Goal: Task Accomplishment & Management: Use online tool/utility

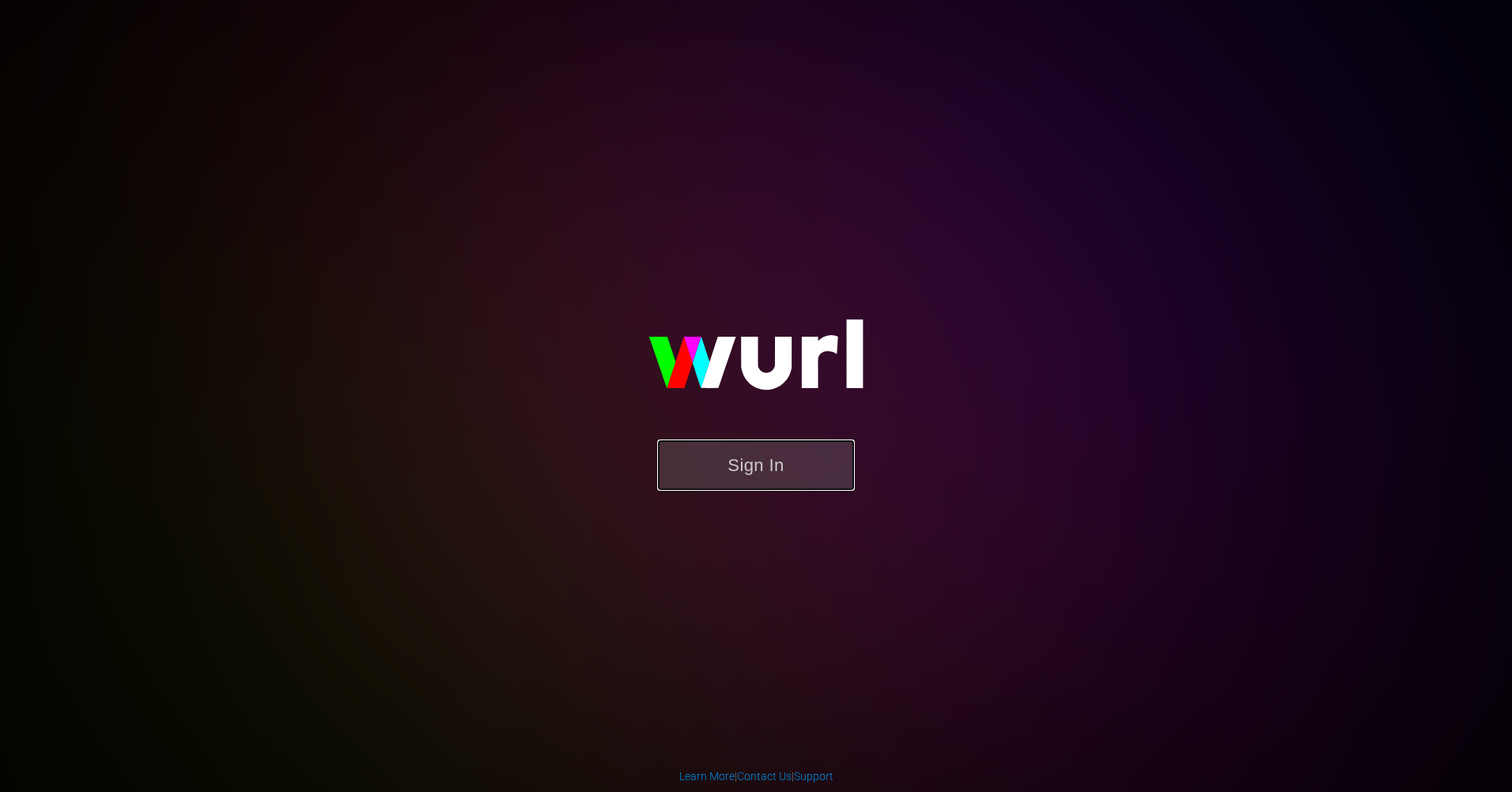
click at [815, 458] on button "Sign In" at bounding box center [756, 466] width 197 height 52
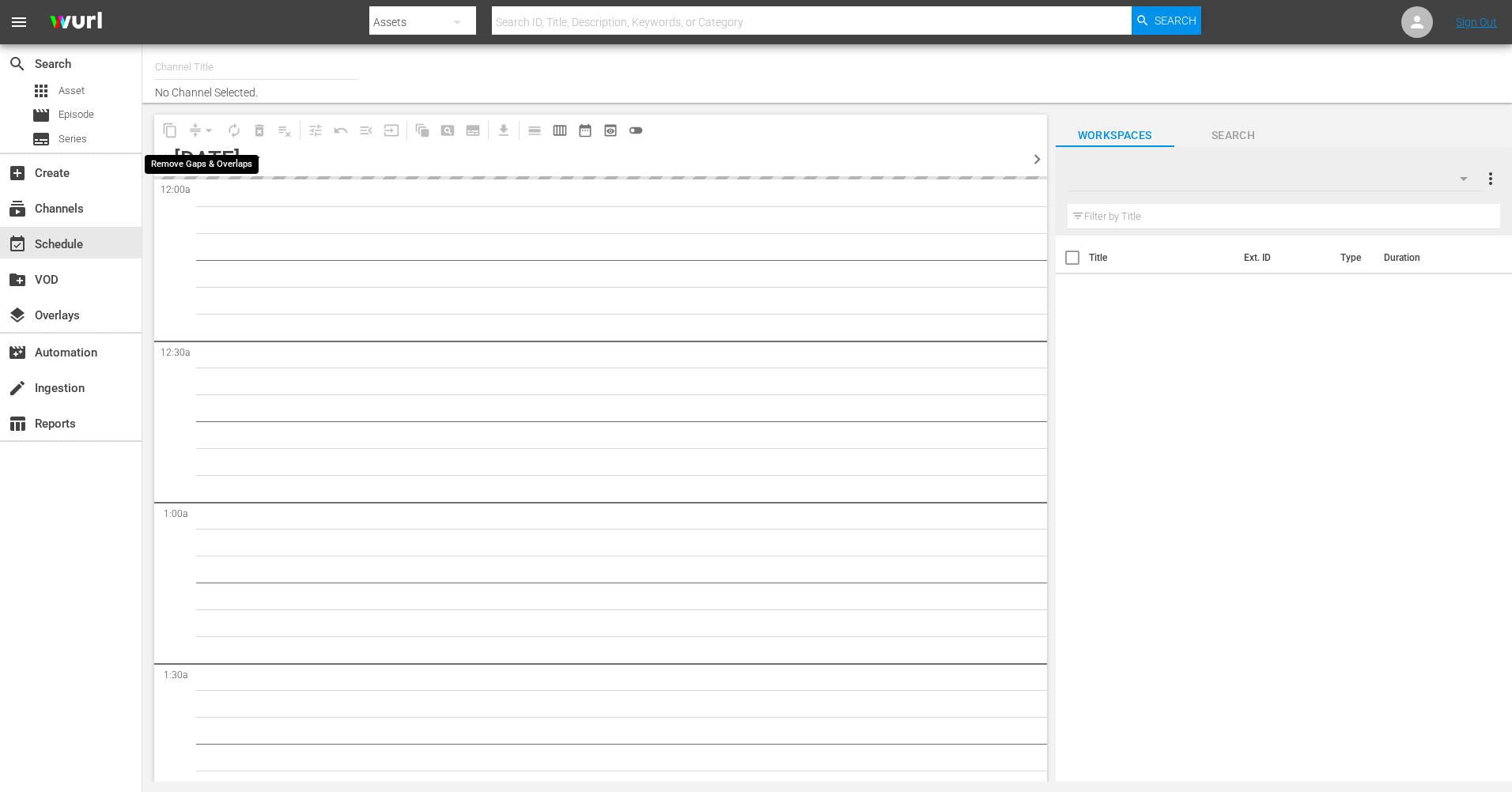
type input "The Film Detective (1847)"
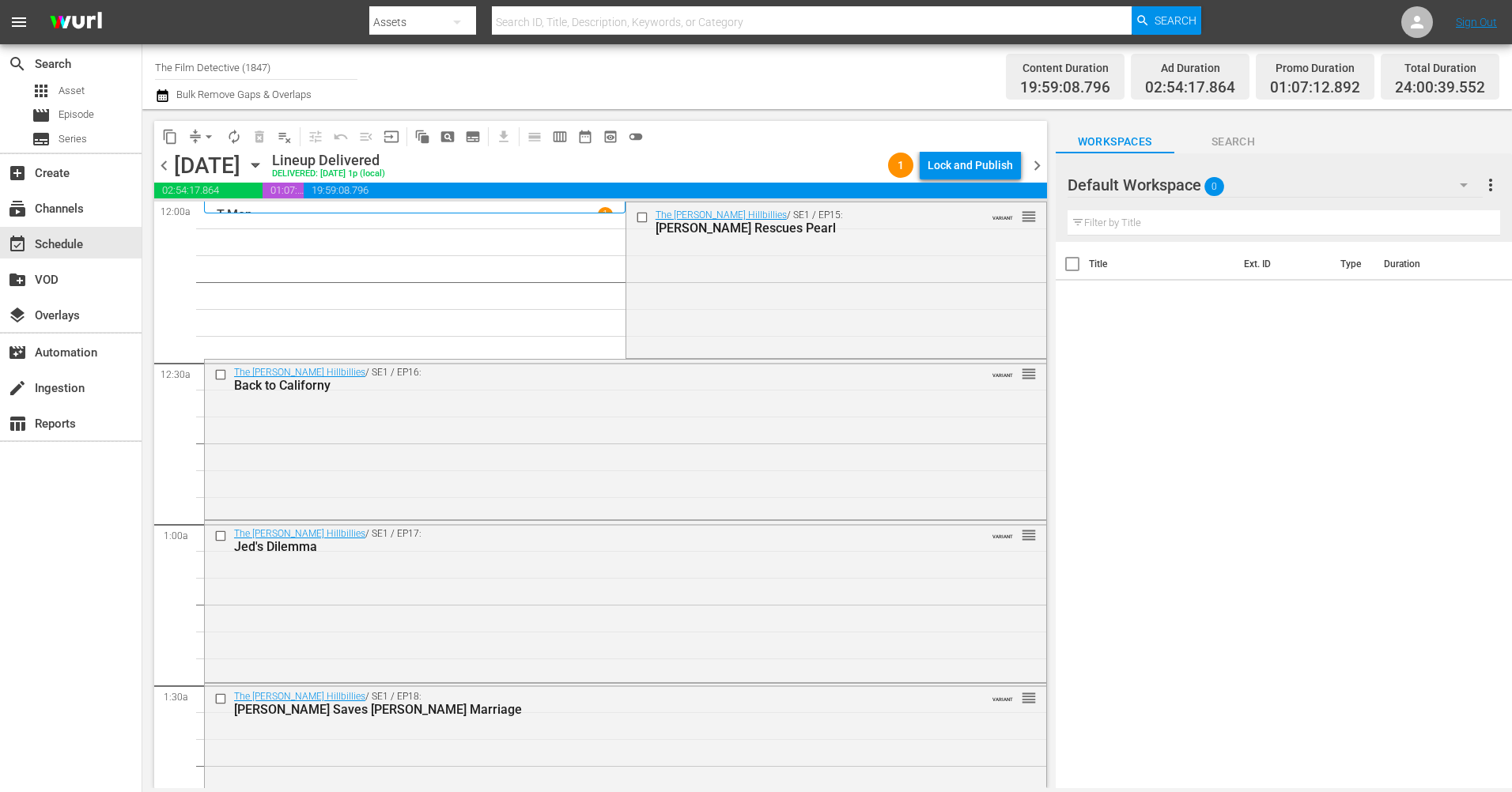
click at [264, 160] on icon "button" at bounding box center [255, 165] width 18 height 18
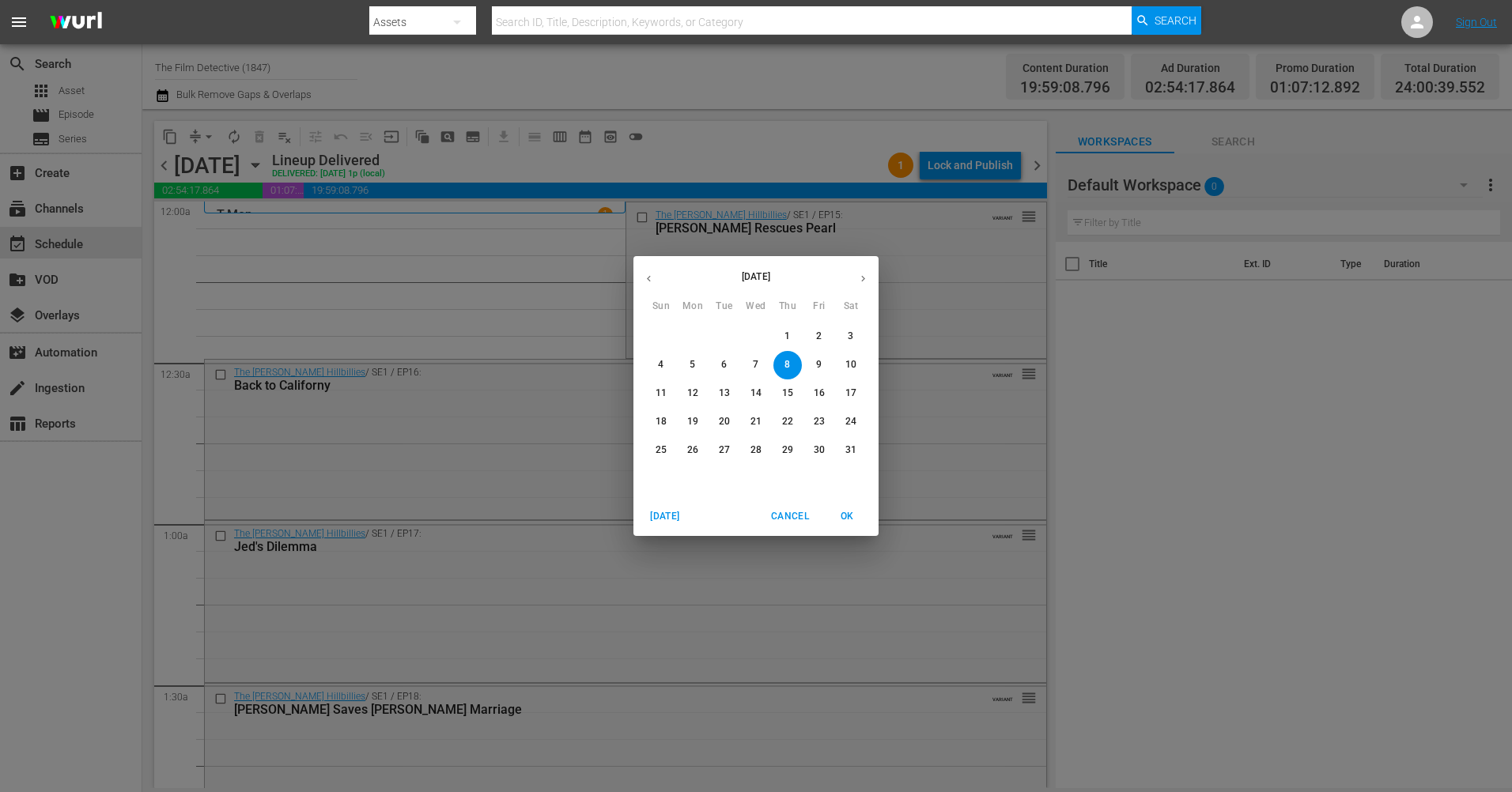
click at [856, 271] on button "button" at bounding box center [862, 278] width 30 height 30
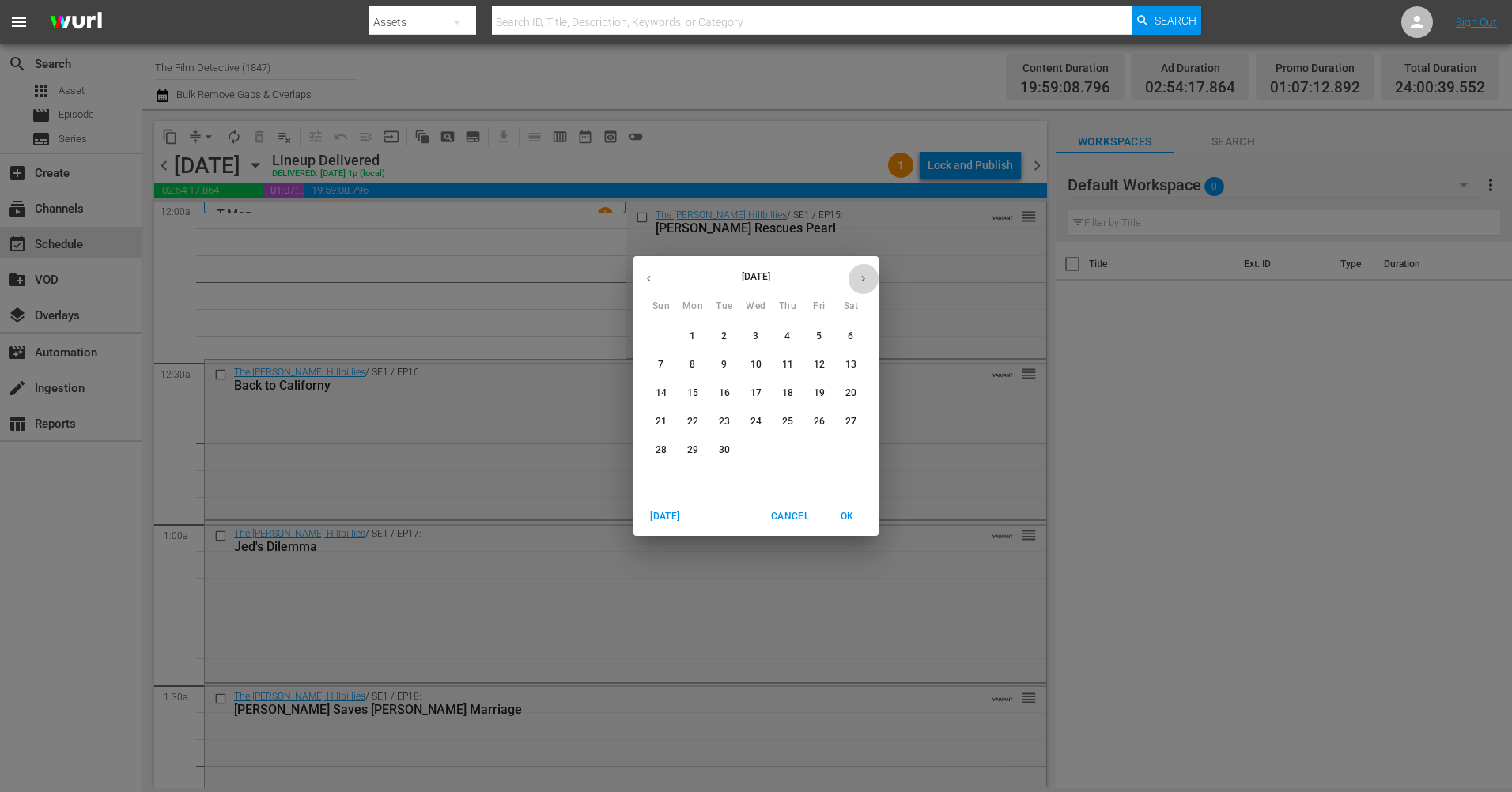
click at [856, 271] on button "button" at bounding box center [862, 278] width 30 height 30
click at [638, 281] on button "button" at bounding box center [648, 278] width 30 height 30
click at [781, 421] on span "23" at bounding box center [787, 421] width 29 height 14
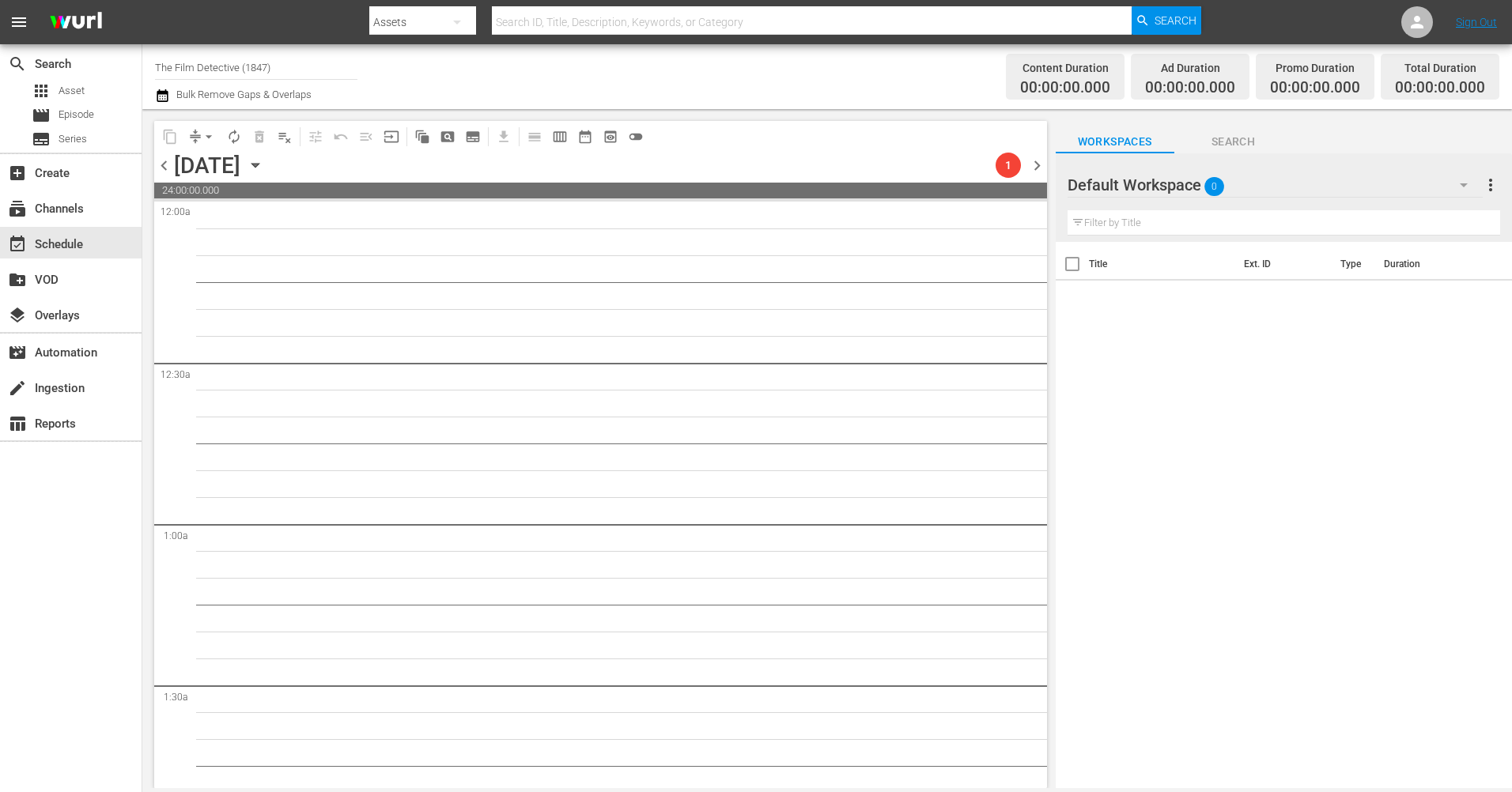
click at [170, 168] on span "chevron_left" at bounding box center [163, 165] width 19 height 19
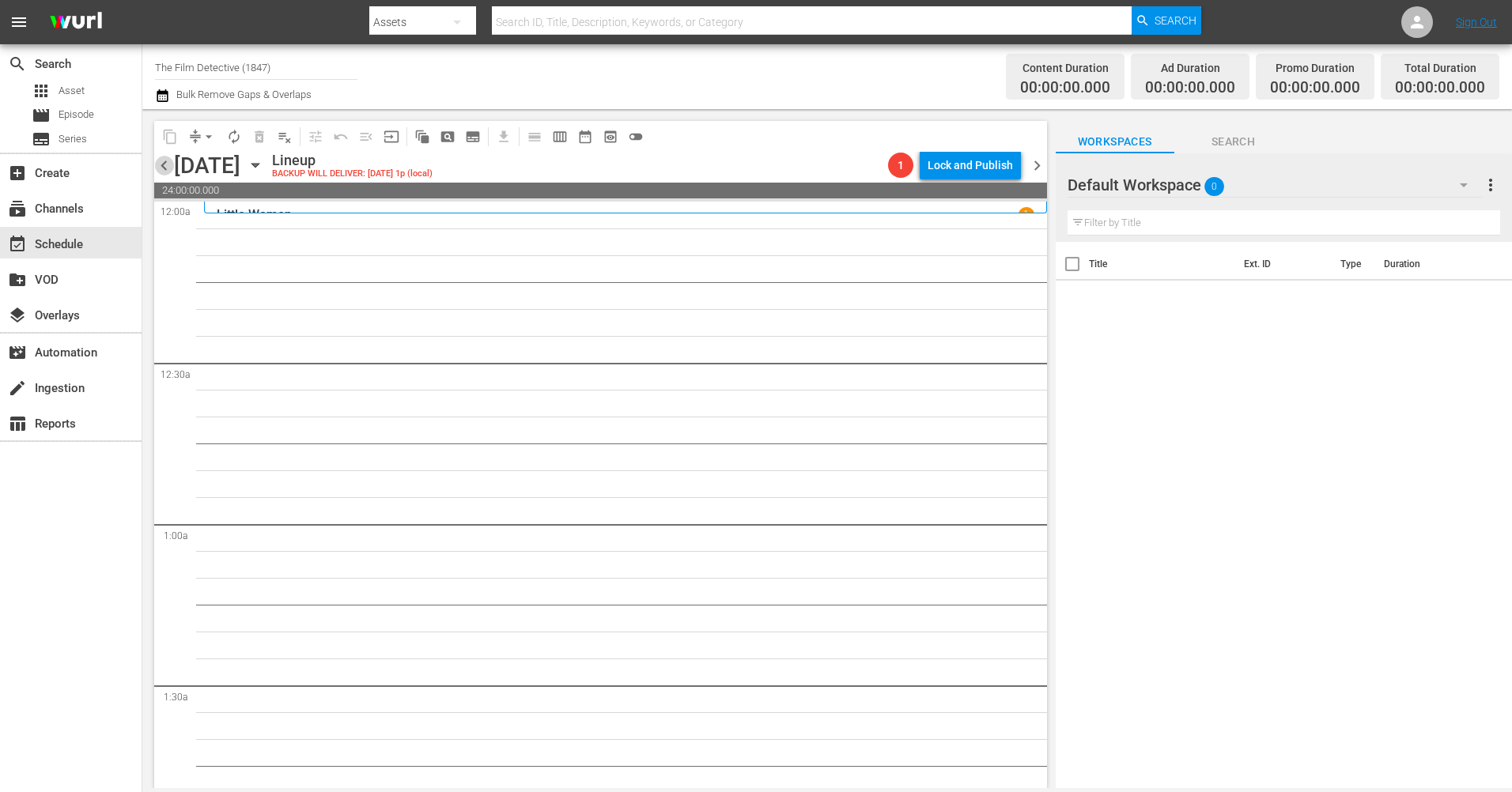
click at [170, 168] on span "chevron_left" at bounding box center [163, 165] width 19 height 19
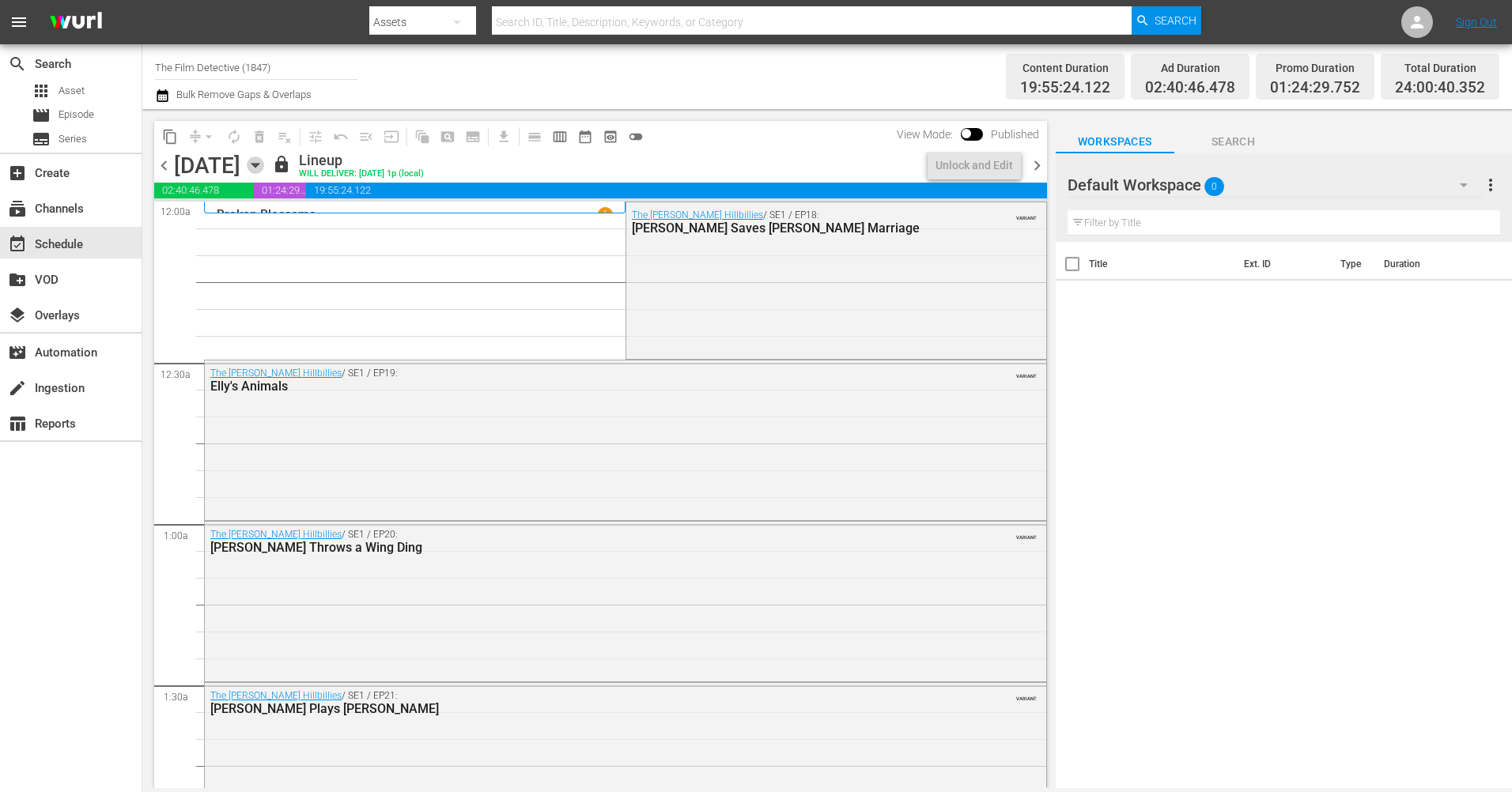
click at [264, 164] on icon "button" at bounding box center [255, 165] width 18 height 18
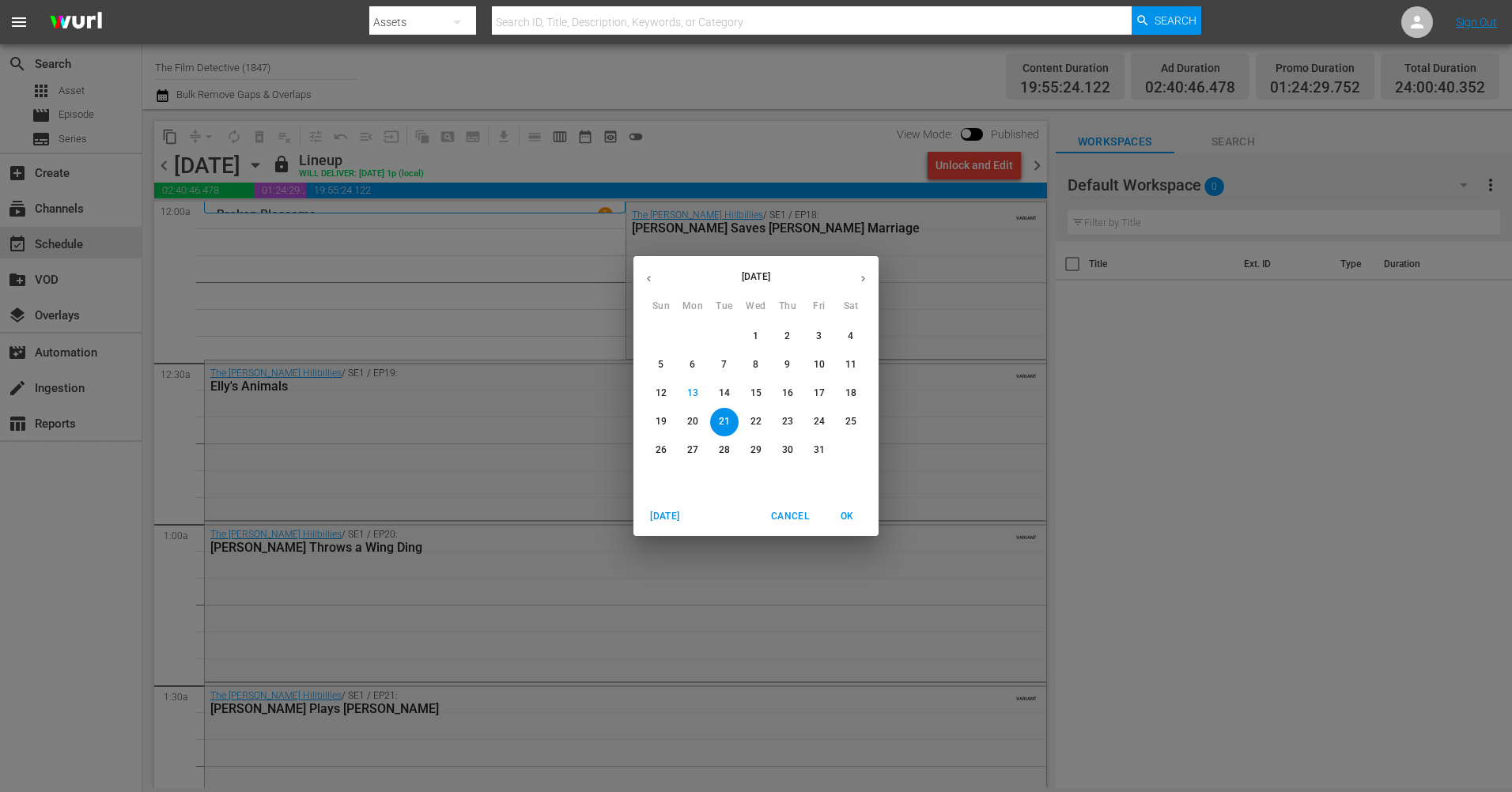
click at [780, 518] on span "Cancel" at bounding box center [789, 516] width 38 height 17
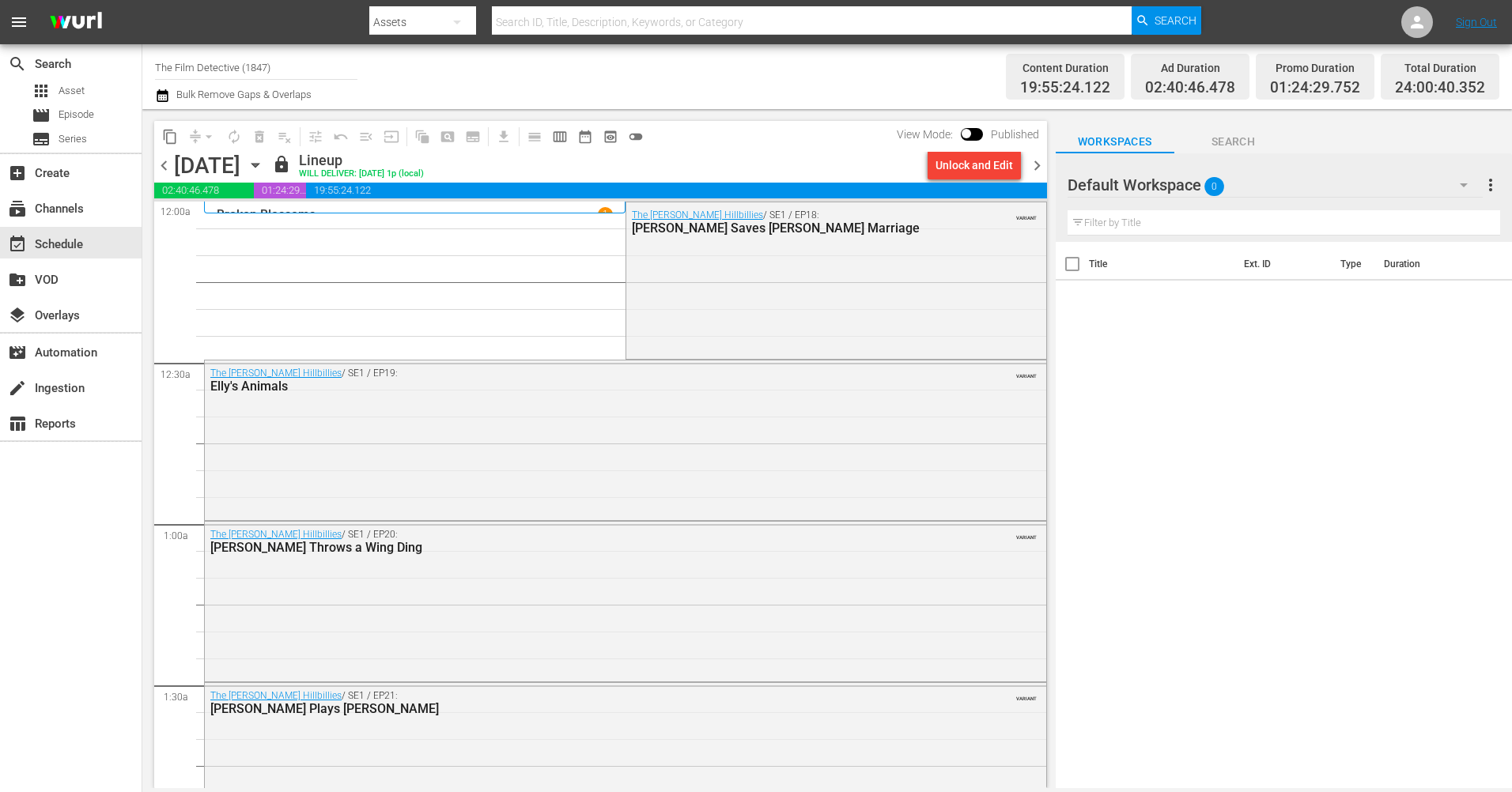
click at [264, 160] on icon "button" at bounding box center [255, 165] width 18 height 18
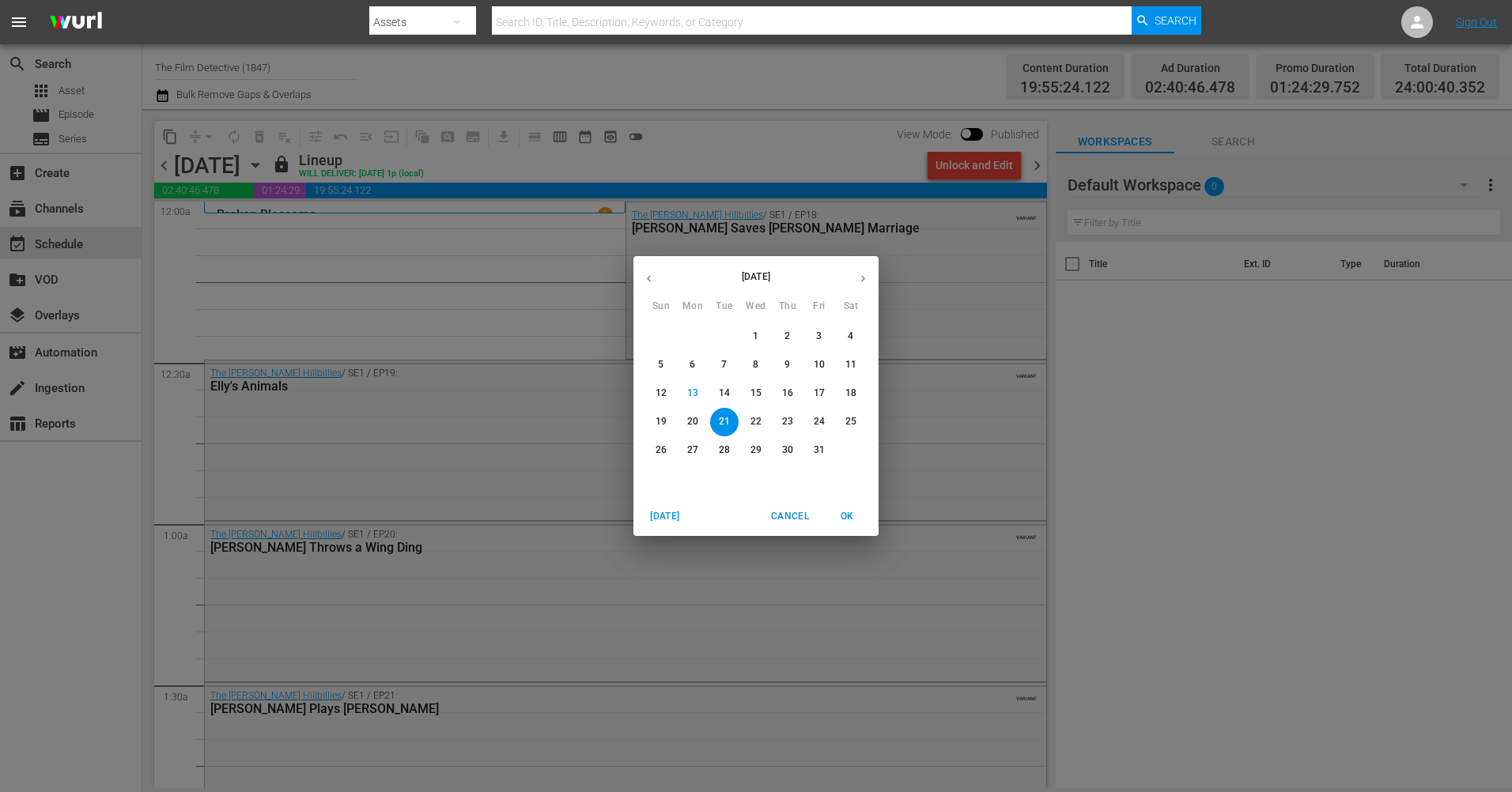
click at [790, 514] on span "Cancel" at bounding box center [789, 516] width 38 height 17
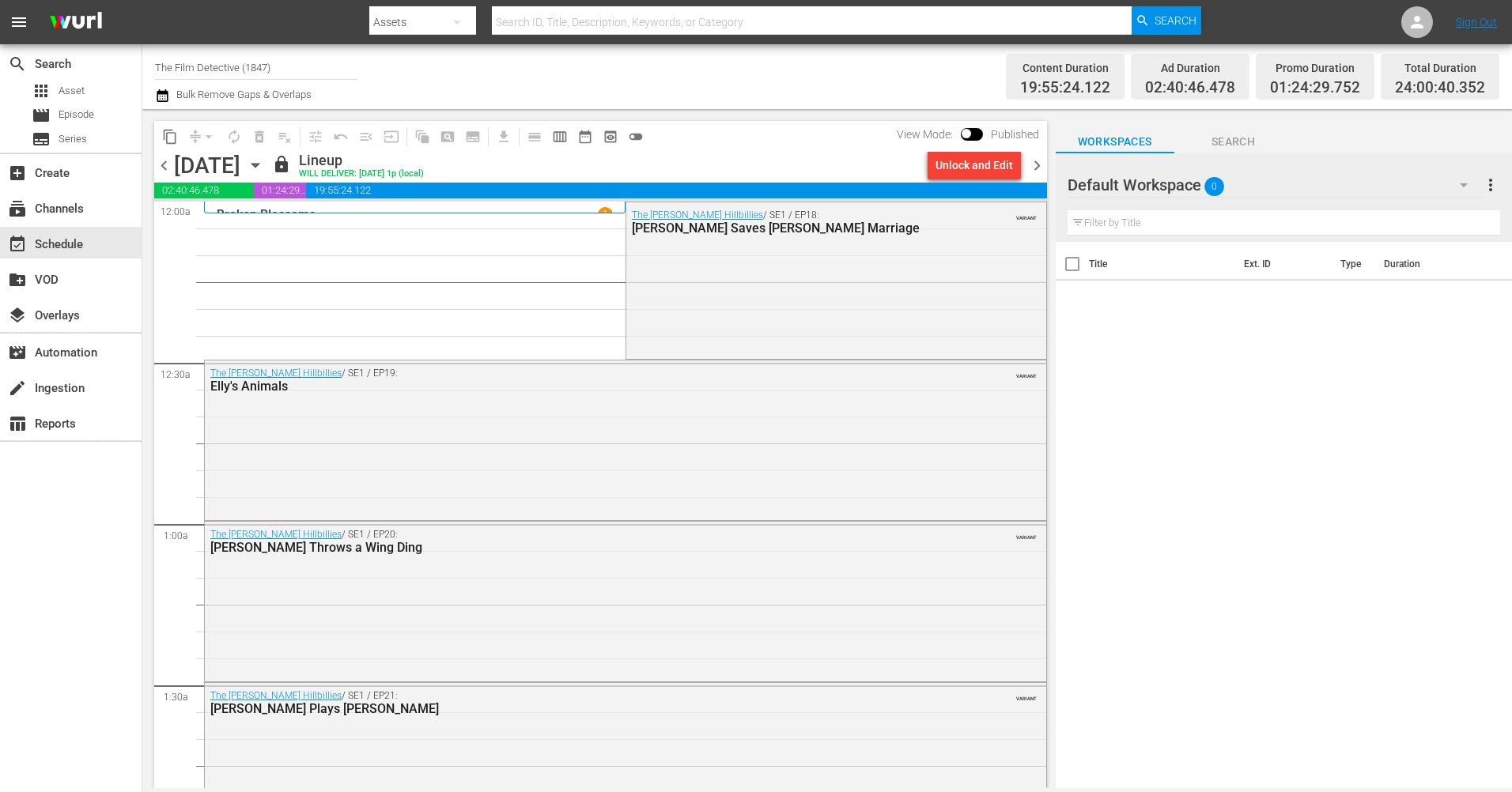
click at [1035, 170] on span "chevron_right" at bounding box center [1036, 165] width 19 height 19
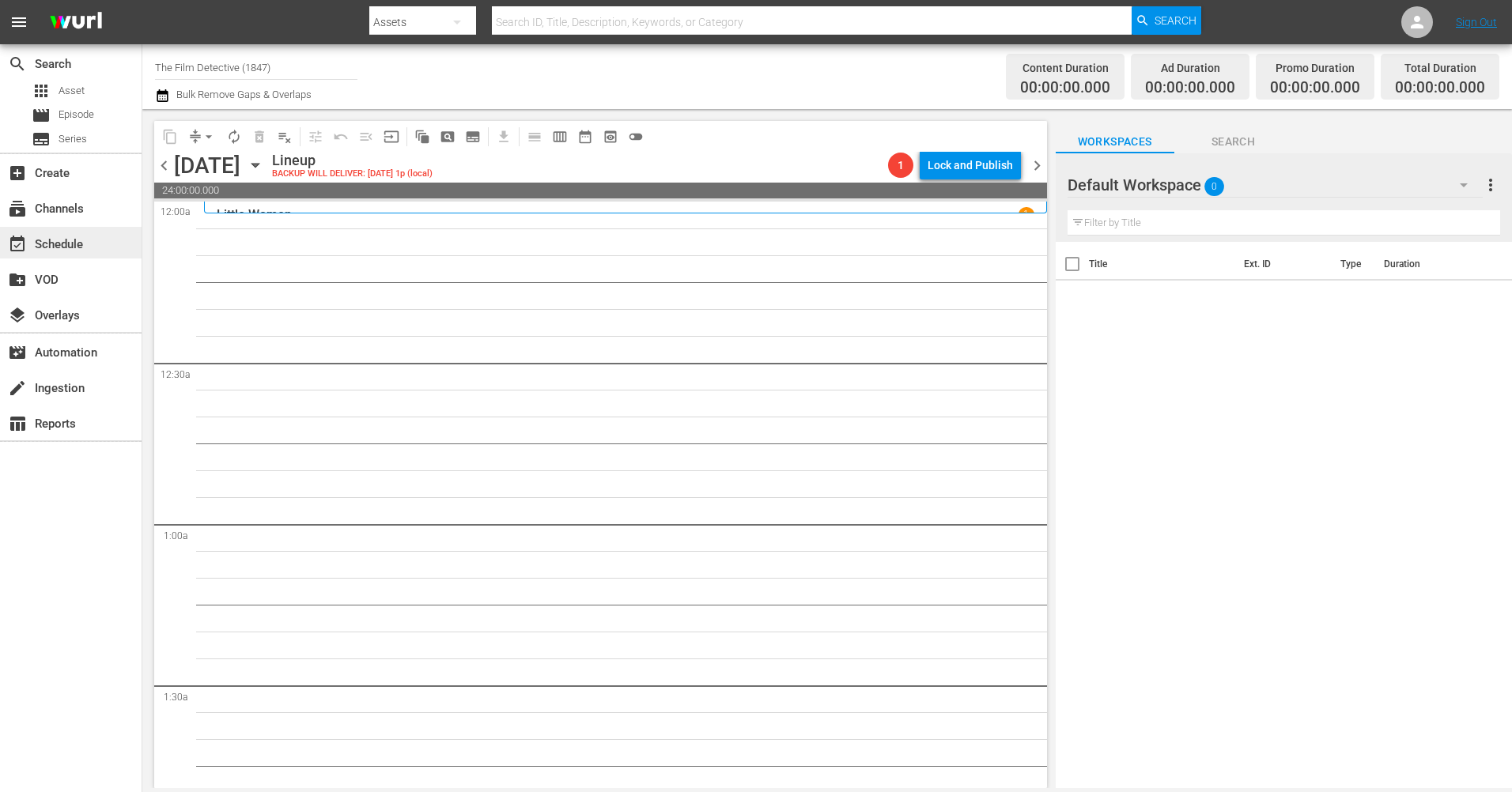
click at [78, 243] on div "event_available Schedule" at bounding box center [44, 242] width 89 height 14
click at [442, 35] on div at bounding box center [786, 38] width 832 height 6
click at [443, 29] on button "button" at bounding box center [456, 21] width 38 height 38
click at [430, 56] on div "Channels" at bounding box center [419, 65] width 64 height 25
click at [543, 15] on input "text" at bounding box center [810, 21] width 639 height 38
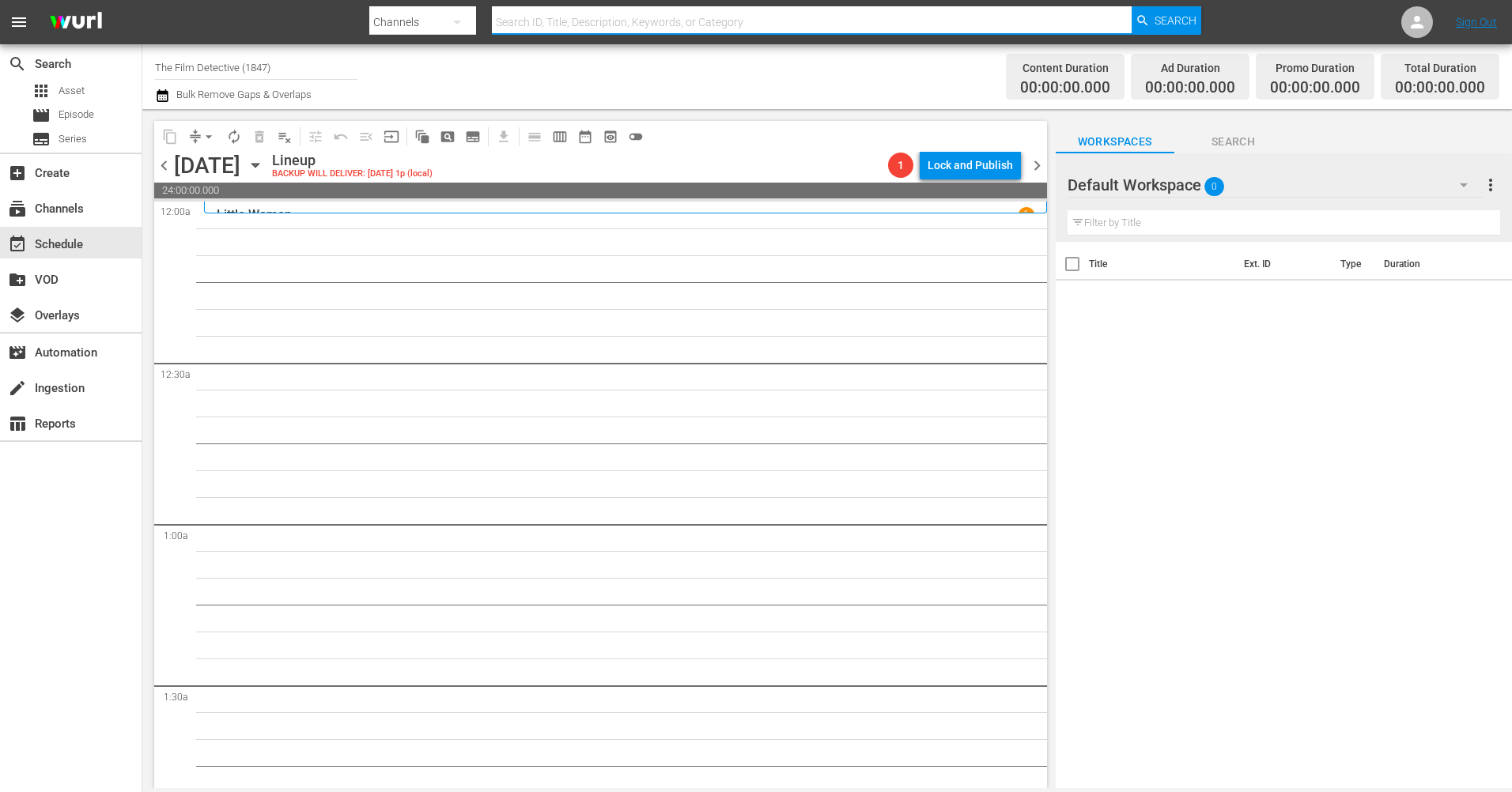
type input "Historian"
click at [1164, 19] on span "Search" at bounding box center [1175, 20] width 41 height 29
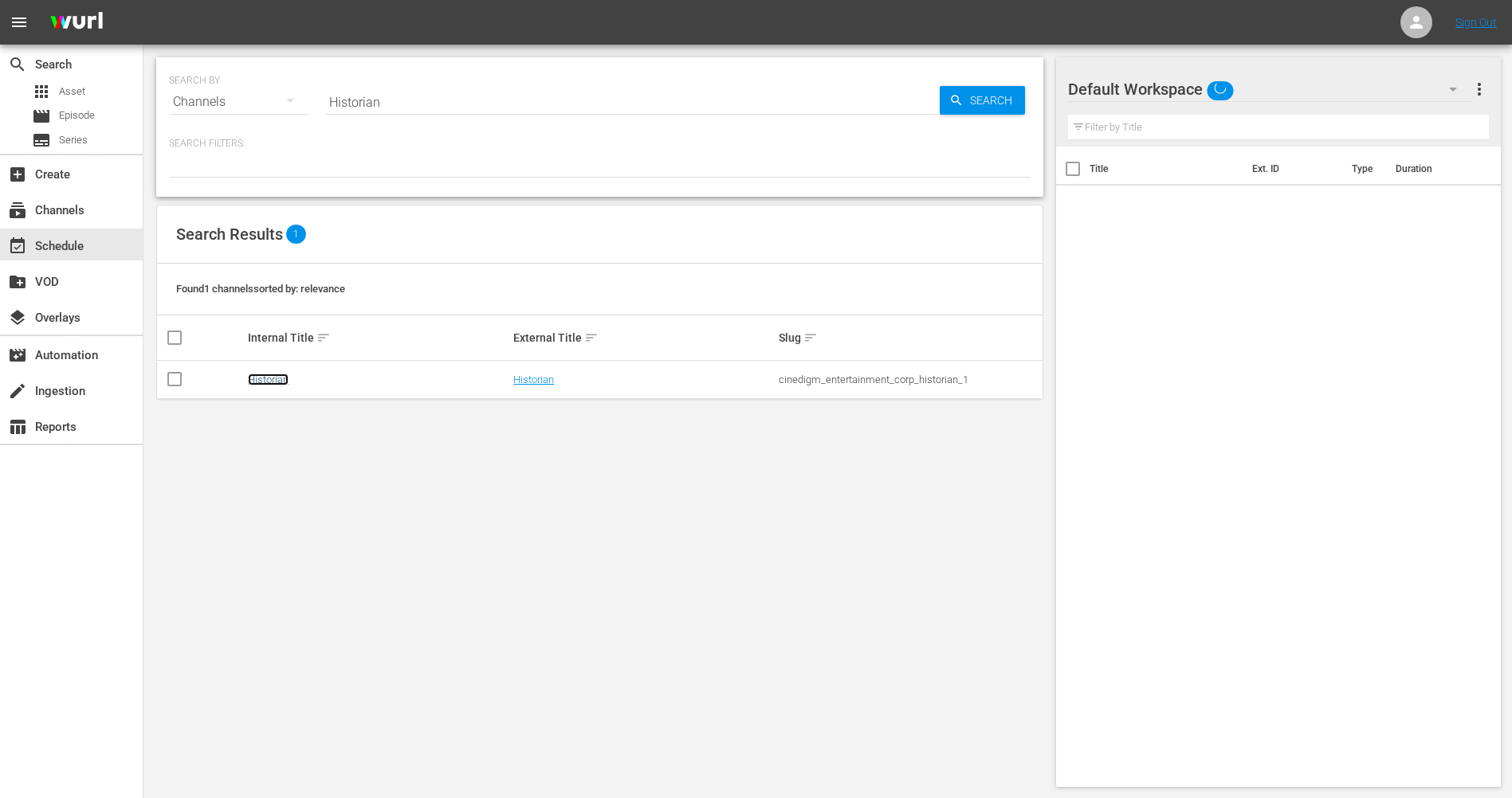
click at [280, 381] on link "Historian" at bounding box center [269, 379] width 41 height 12
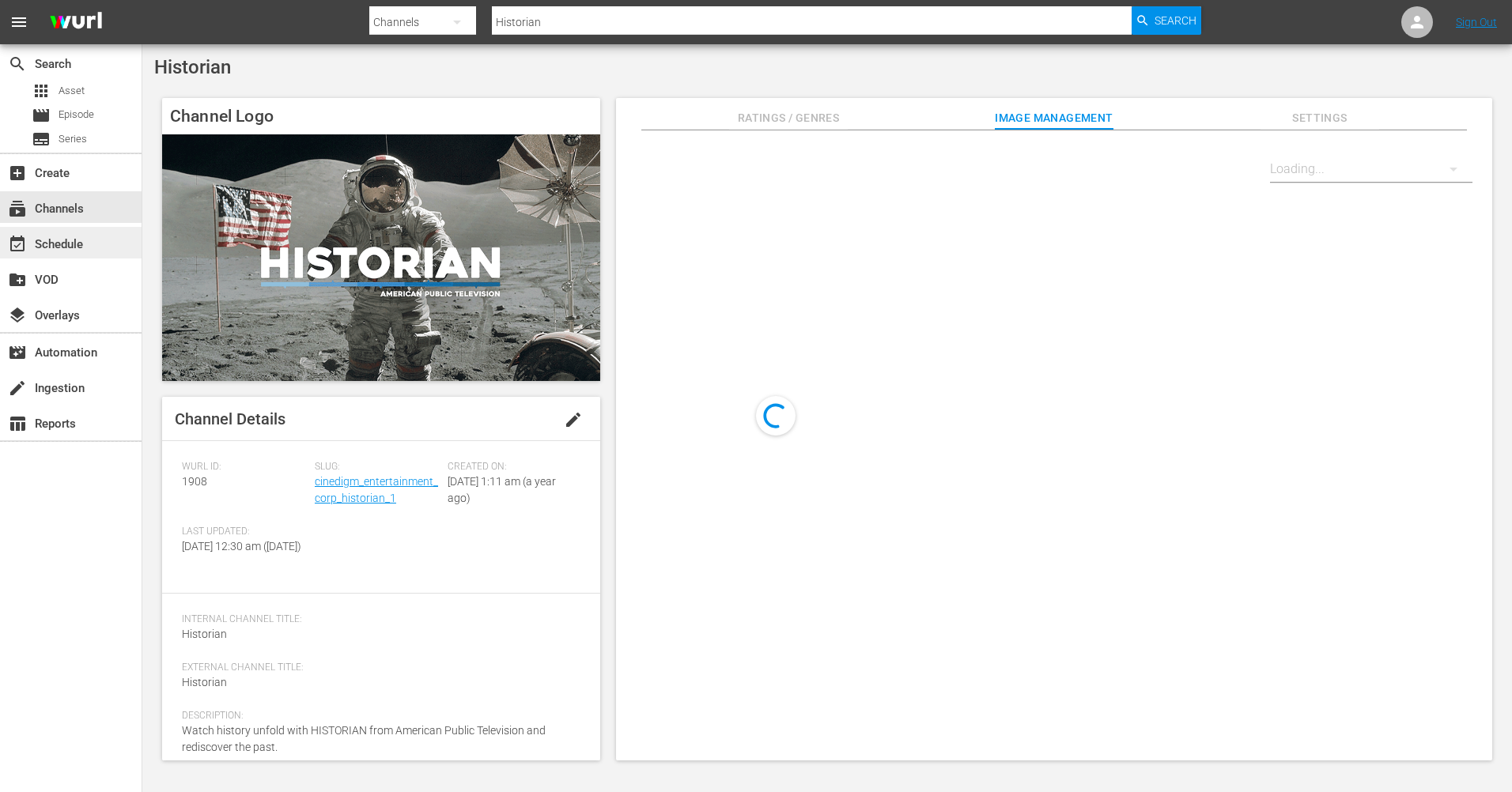
click at [75, 236] on div "event_available Schedule" at bounding box center [44, 242] width 89 height 14
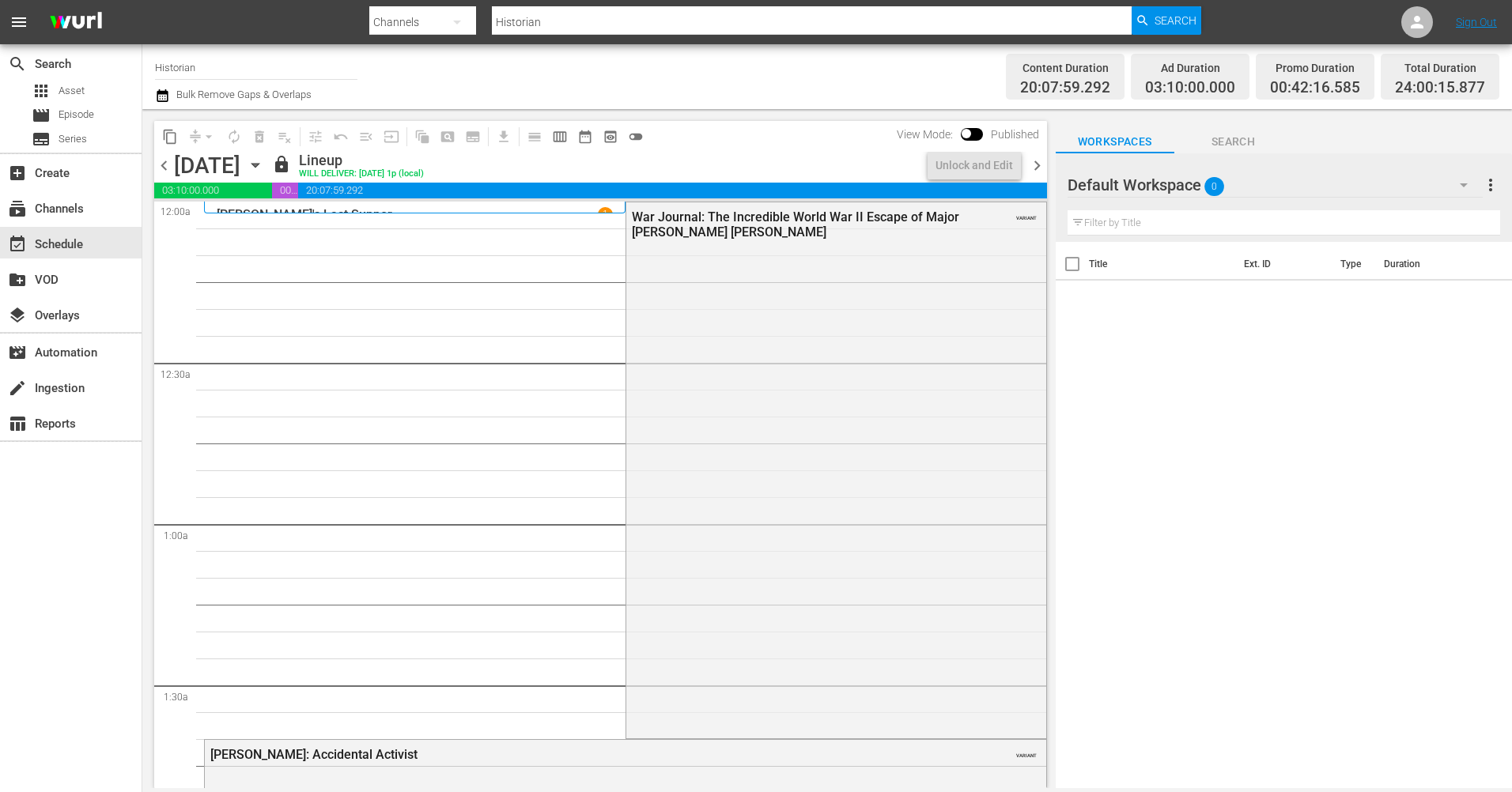
click at [1042, 169] on span "chevron_right" at bounding box center [1036, 165] width 19 height 19
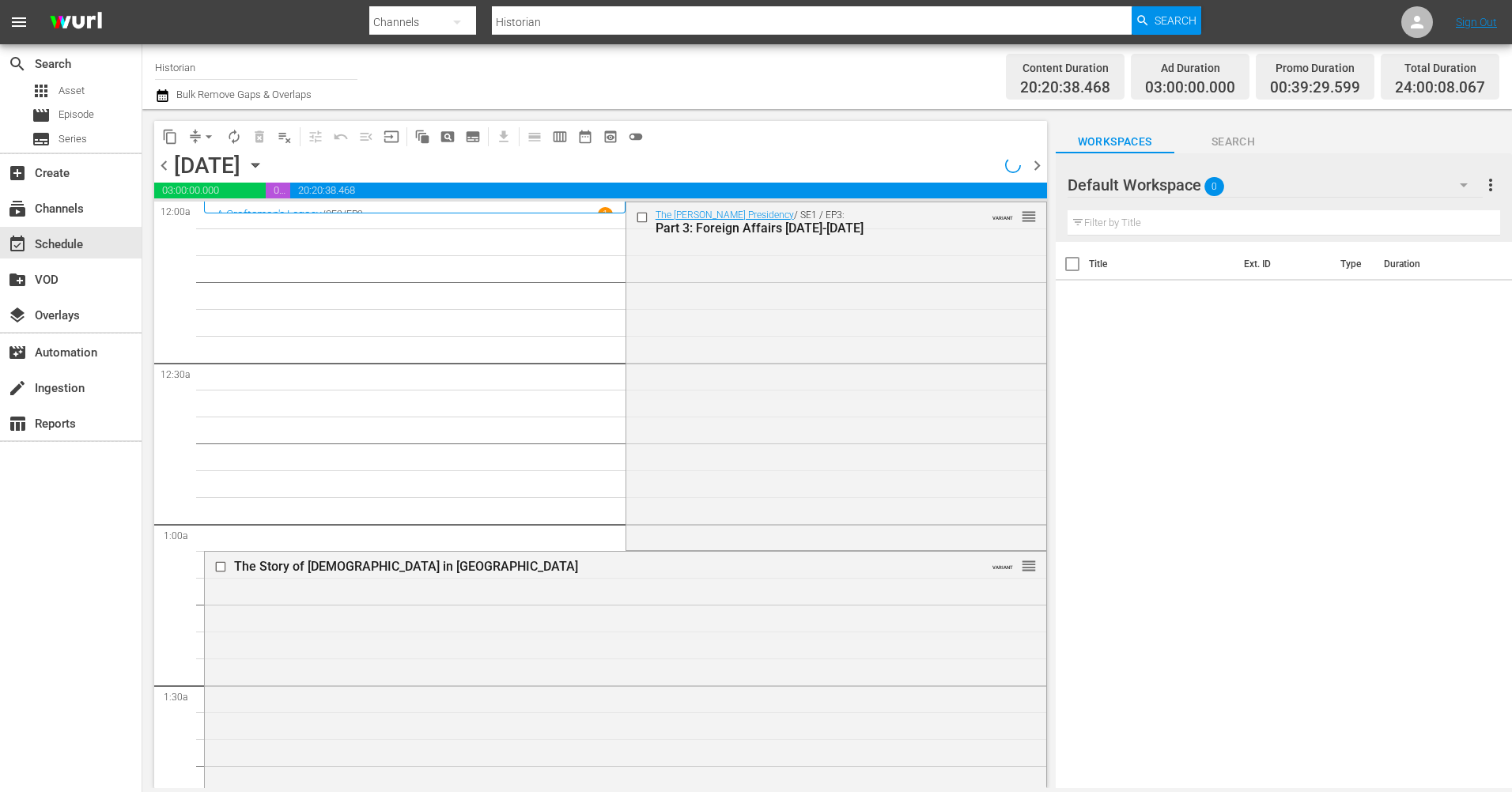
click at [1042, 169] on span "chevron_right" at bounding box center [1036, 165] width 19 height 19
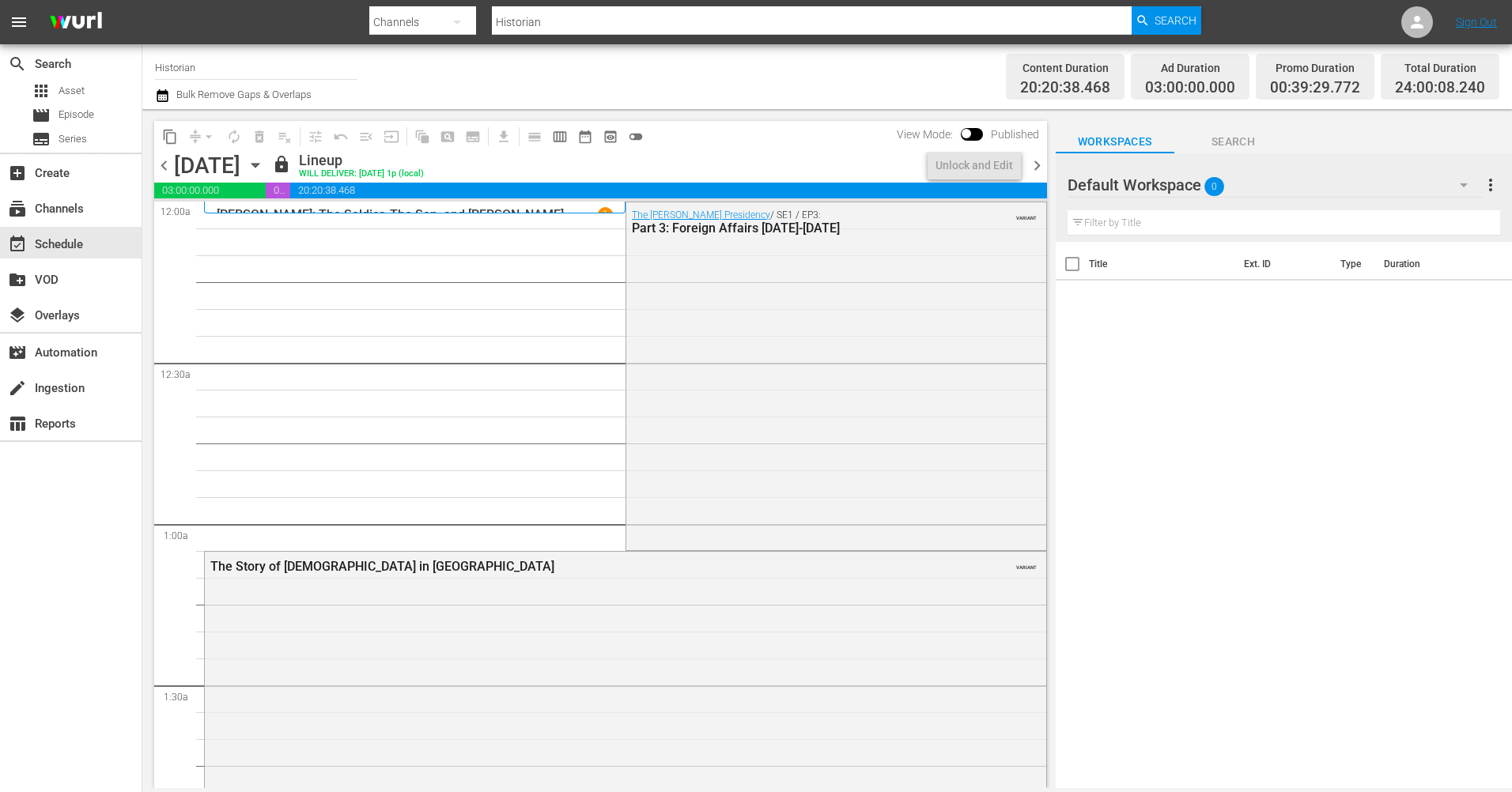
click at [1042, 169] on span "chevron_right" at bounding box center [1036, 165] width 19 height 19
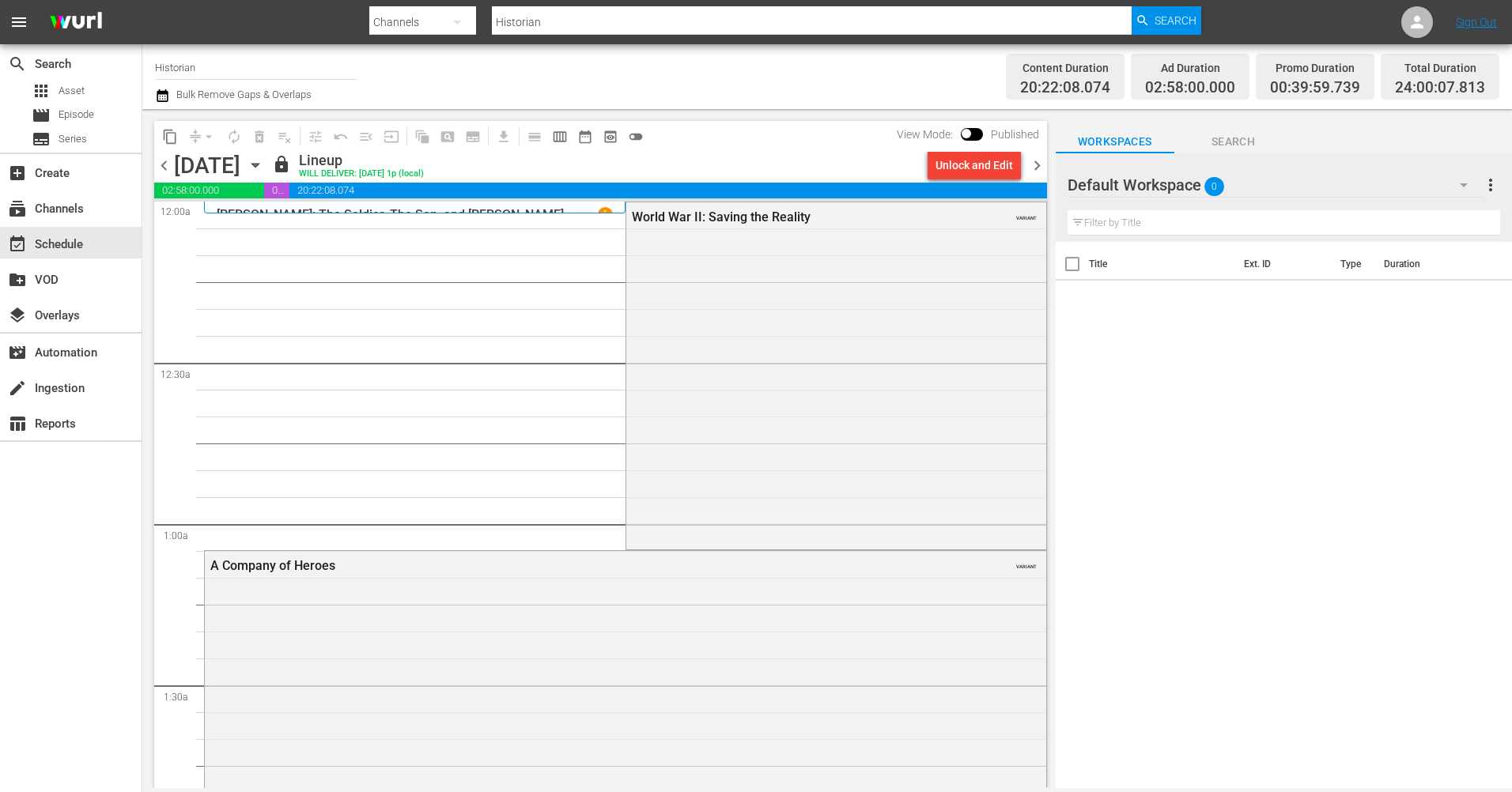
click at [1042, 170] on span "chevron_right" at bounding box center [1036, 165] width 19 height 19
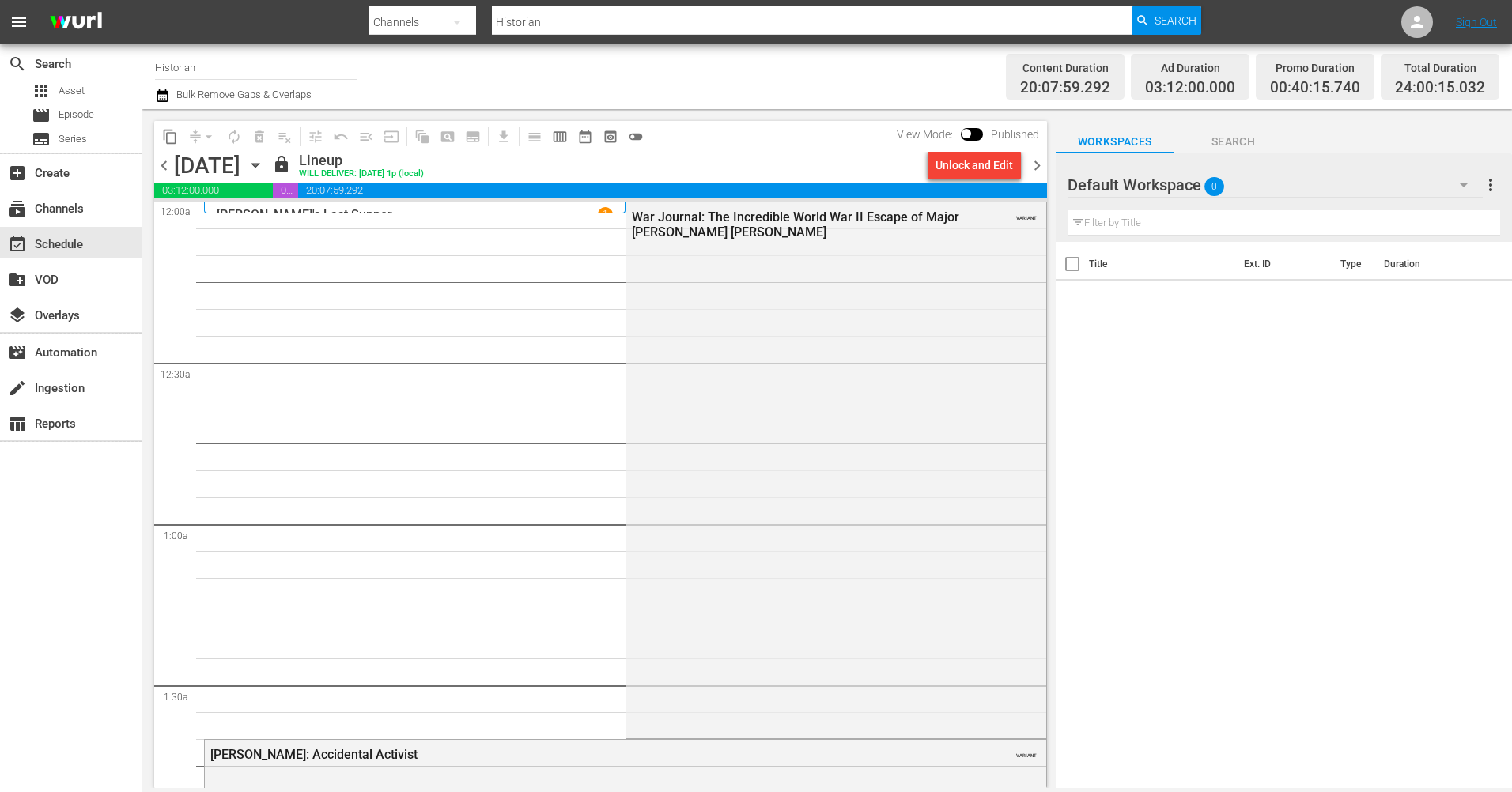
click at [1035, 161] on span "chevron_right" at bounding box center [1036, 165] width 19 height 19
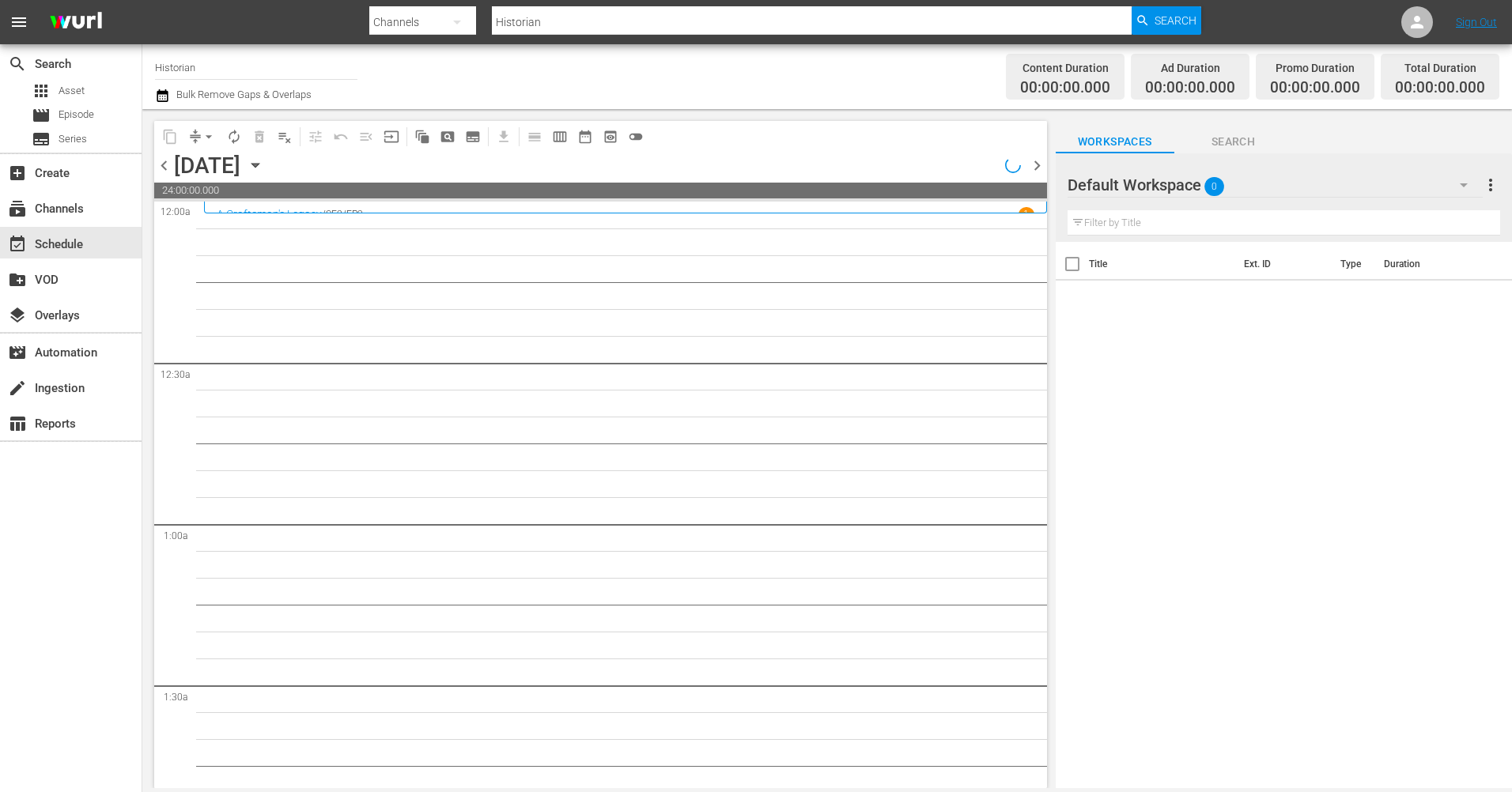
click at [264, 163] on icon "button" at bounding box center [255, 165] width 18 height 18
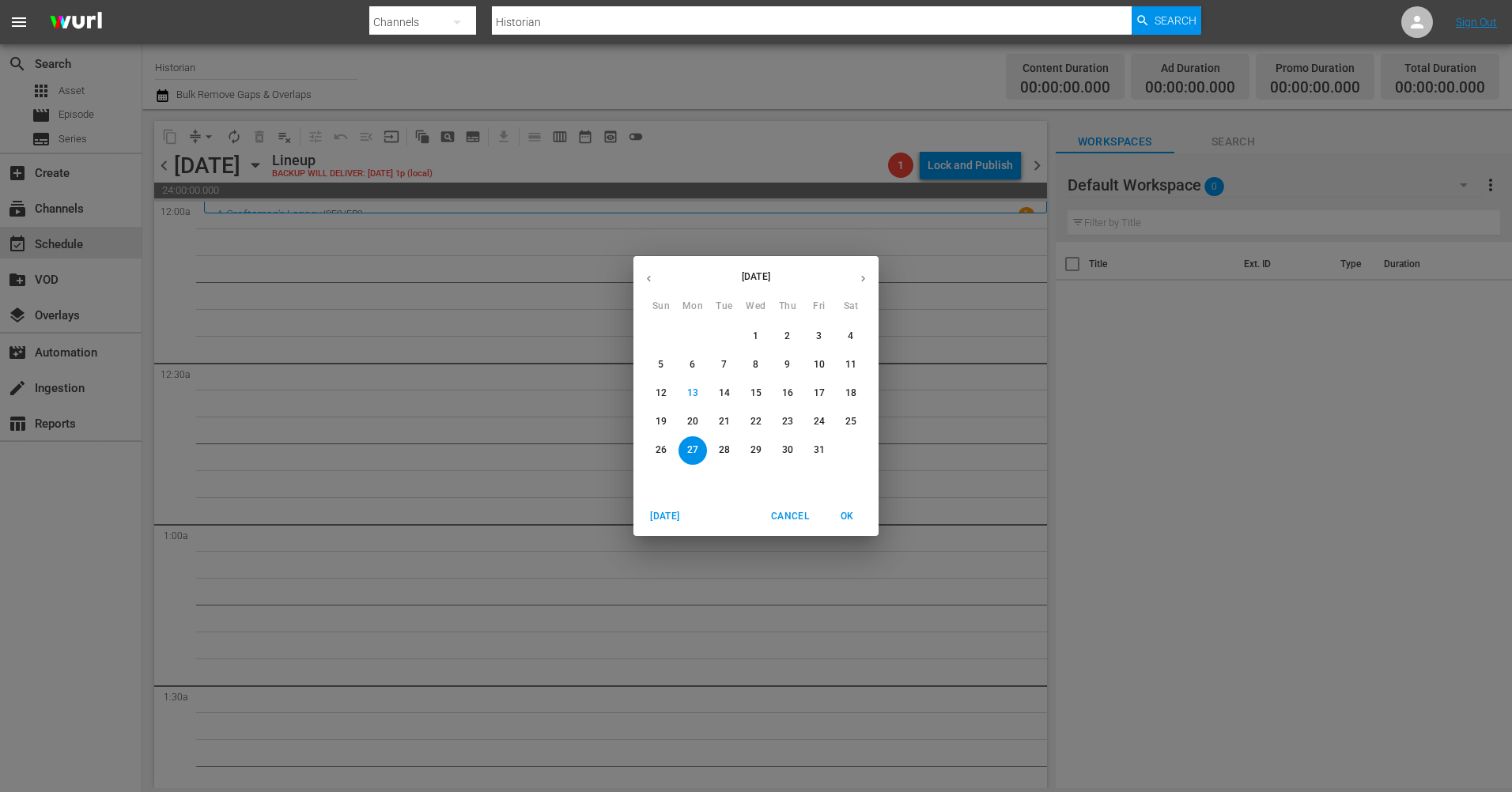
click at [842, 517] on span "OK" at bounding box center [846, 516] width 38 height 17
